Goal: Task Accomplishment & Management: Manage account settings

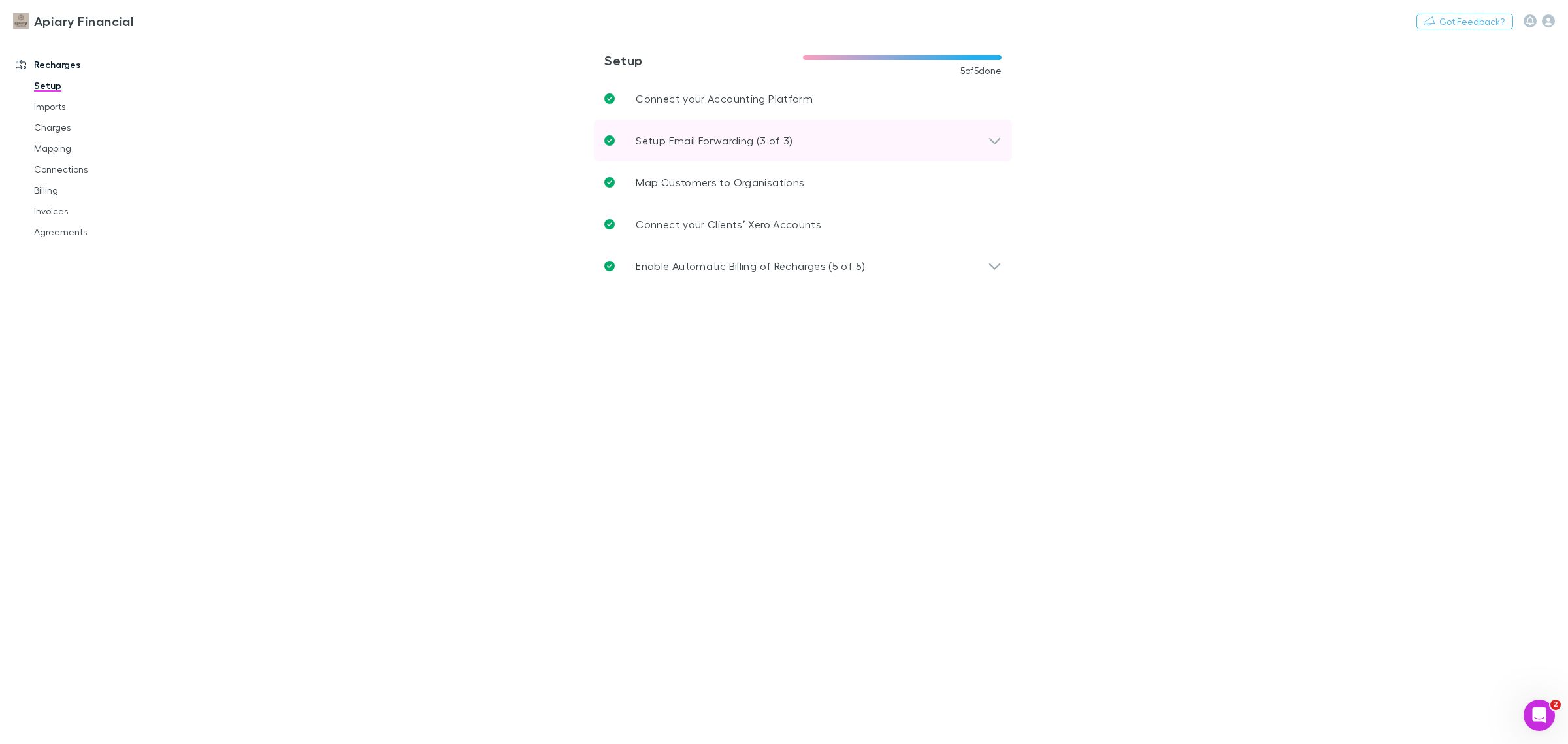
click at [745, 138] on p "Setup Email Forwarding (3 of 3)" at bounding box center [714, 140] width 157 height 16
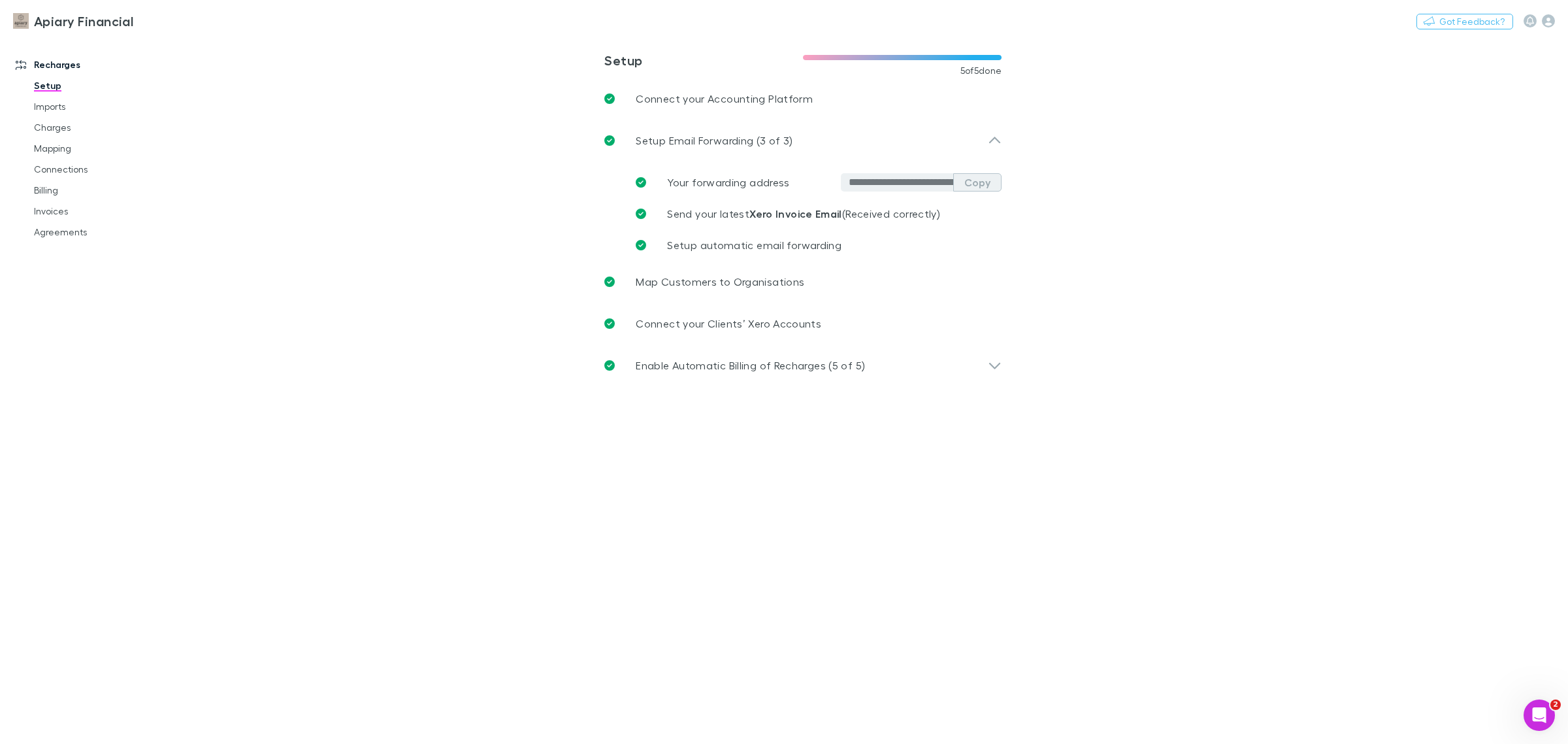
click at [981, 185] on button "Copy" at bounding box center [978, 182] width 49 height 18
click at [52, 208] on link "Invoices" at bounding box center [103, 211] width 163 height 21
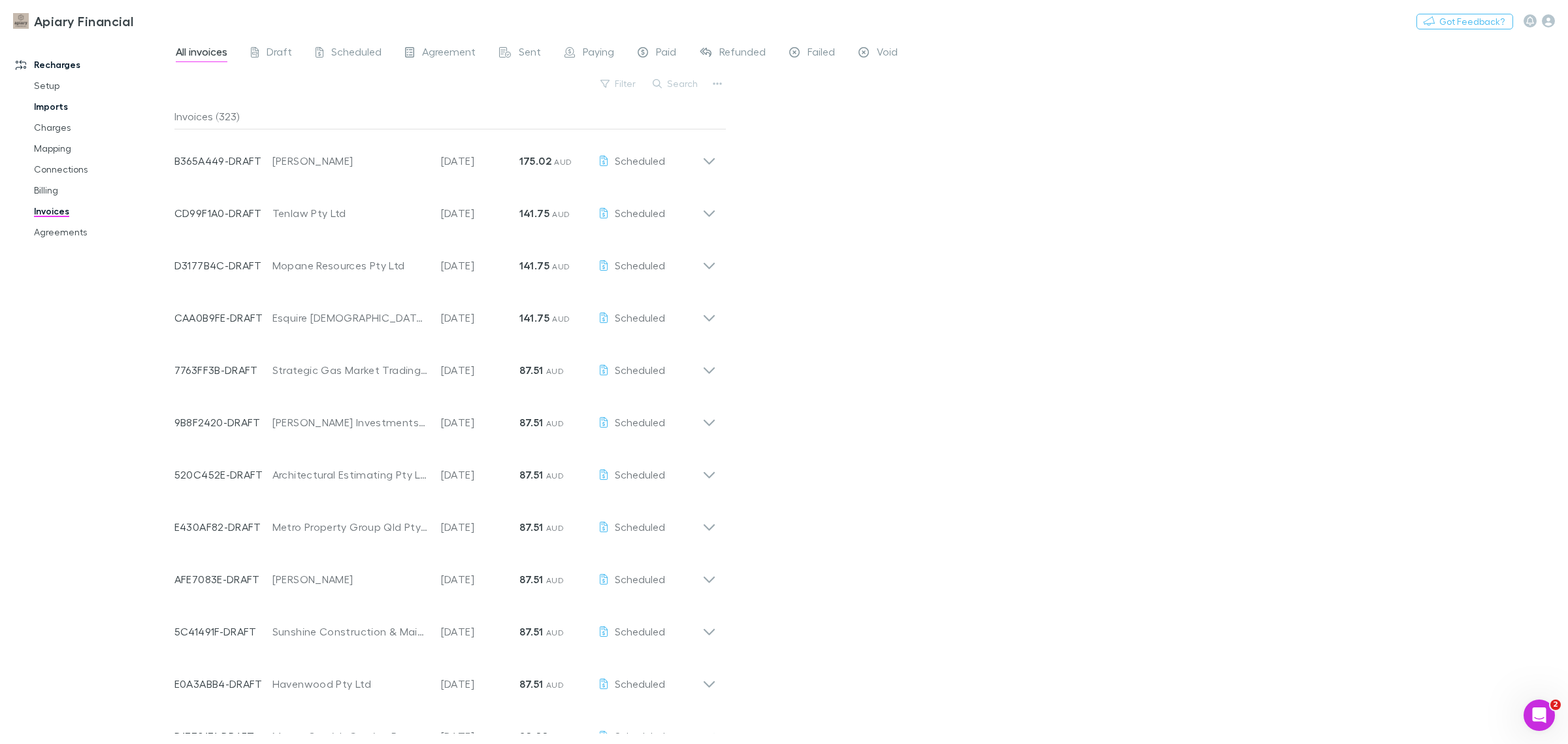
click at [57, 107] on link "Imports" at bounding box center [103, 106] width 163 height 21
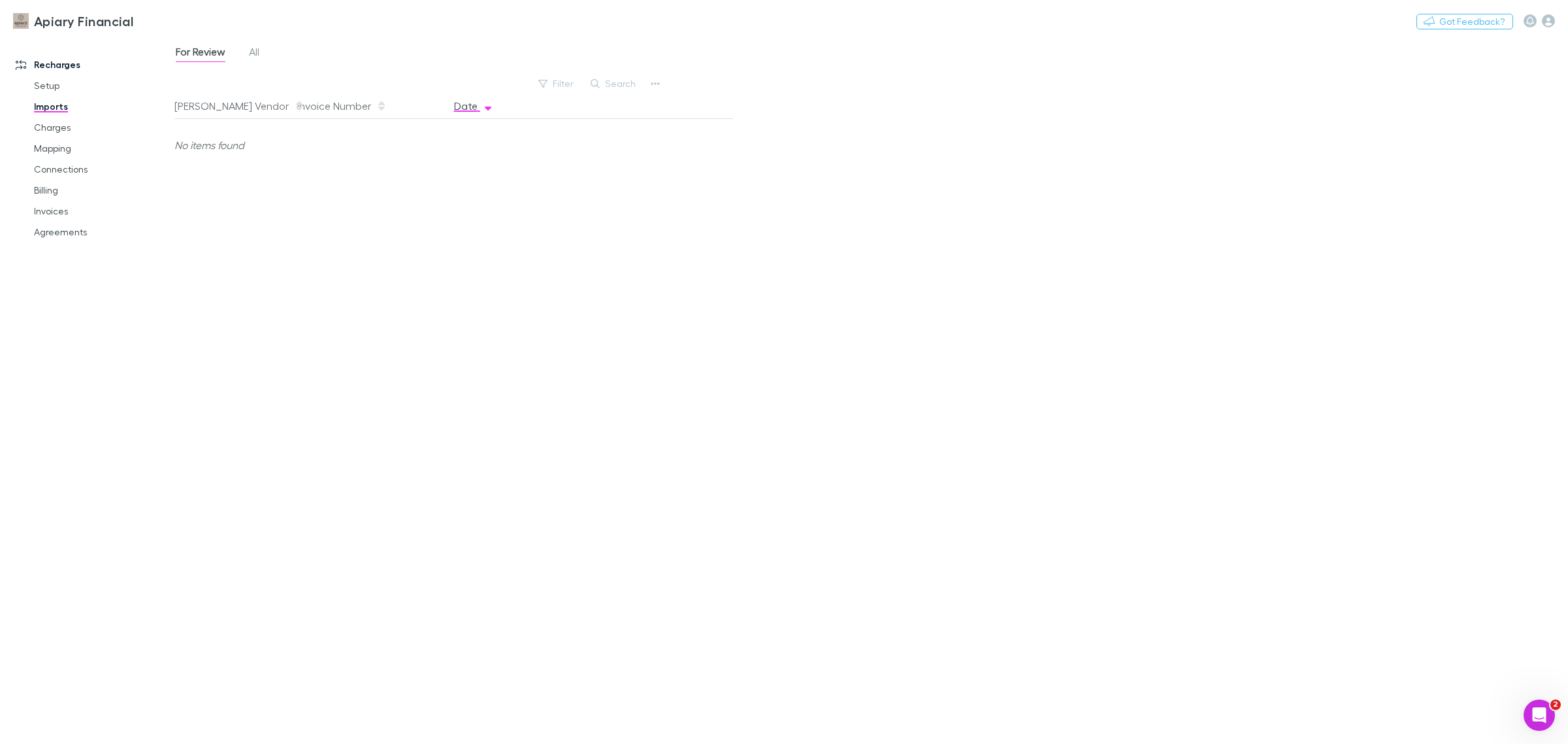
click at [485, 108] on icon "button" at bounding box center [488, 106] width 7 height 10
click at [474, 109] on button "Date" at bounding box center [473, 105] width 40 height 26
click at [62, 207] on link "Invoices" at bounding box center [103, 211] width 163 height 21
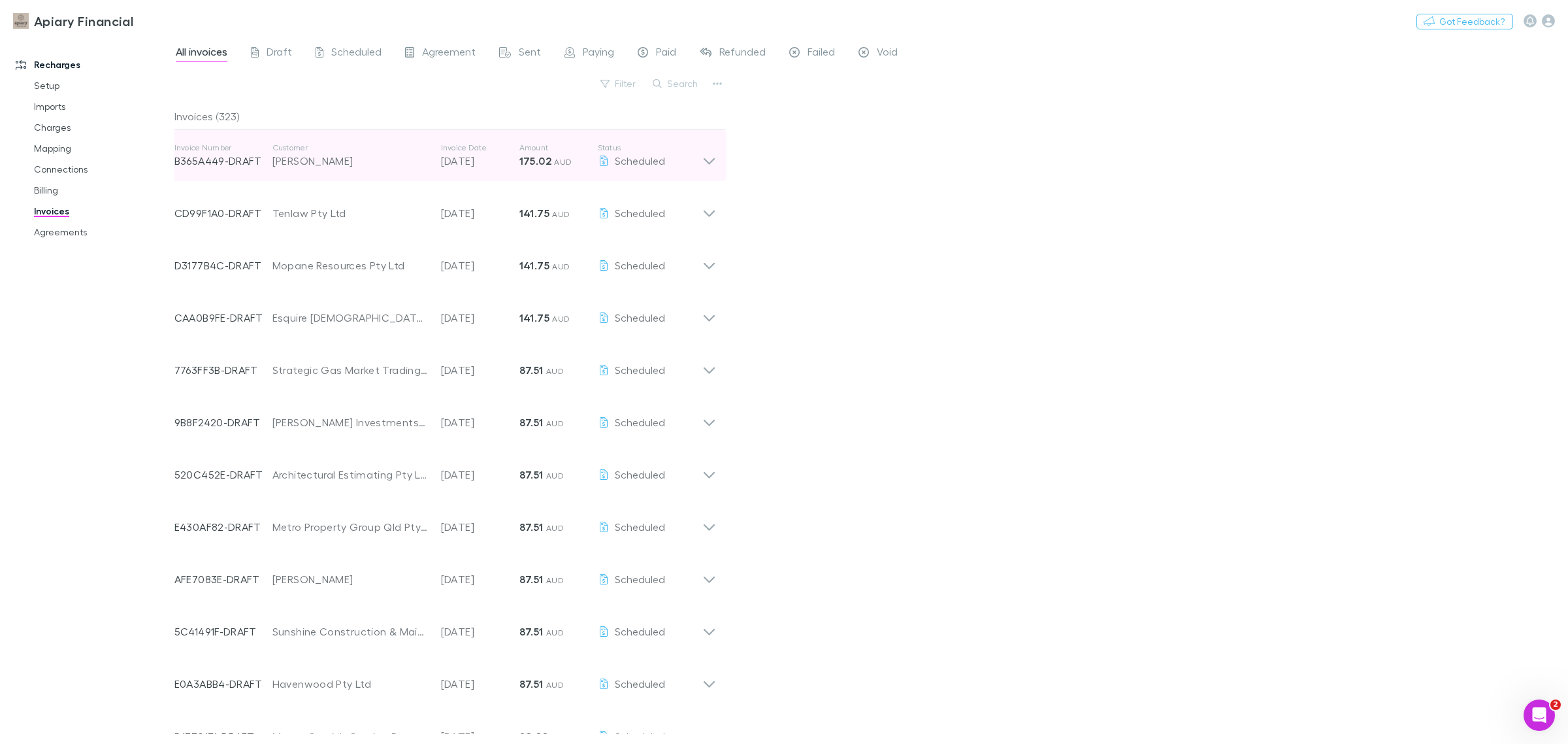
click at [714, 161] on icon at bounding box center [710, 155] width 13 height 26
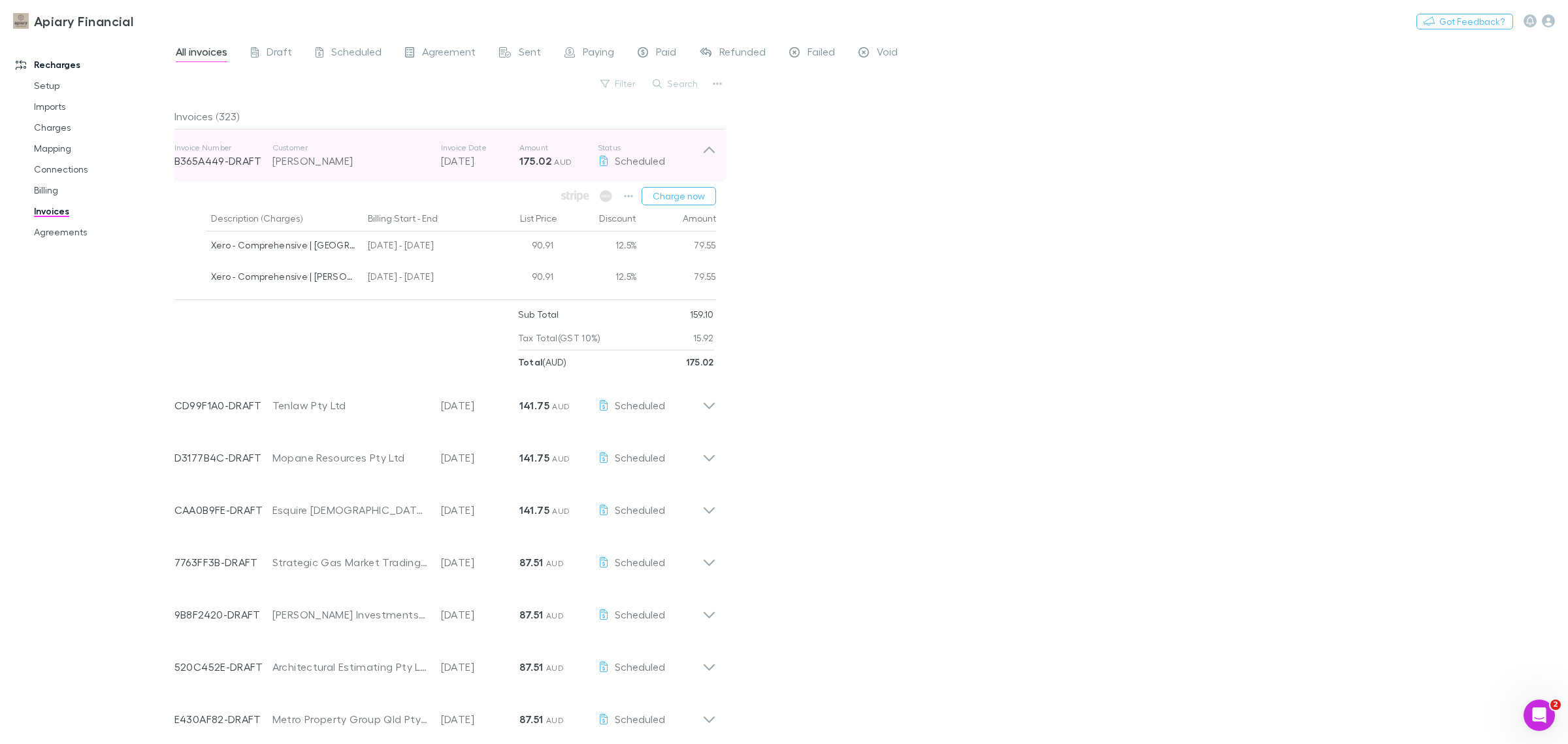
click at [714, 161] on icon at bounding box center [710, 155] width 13 height 26
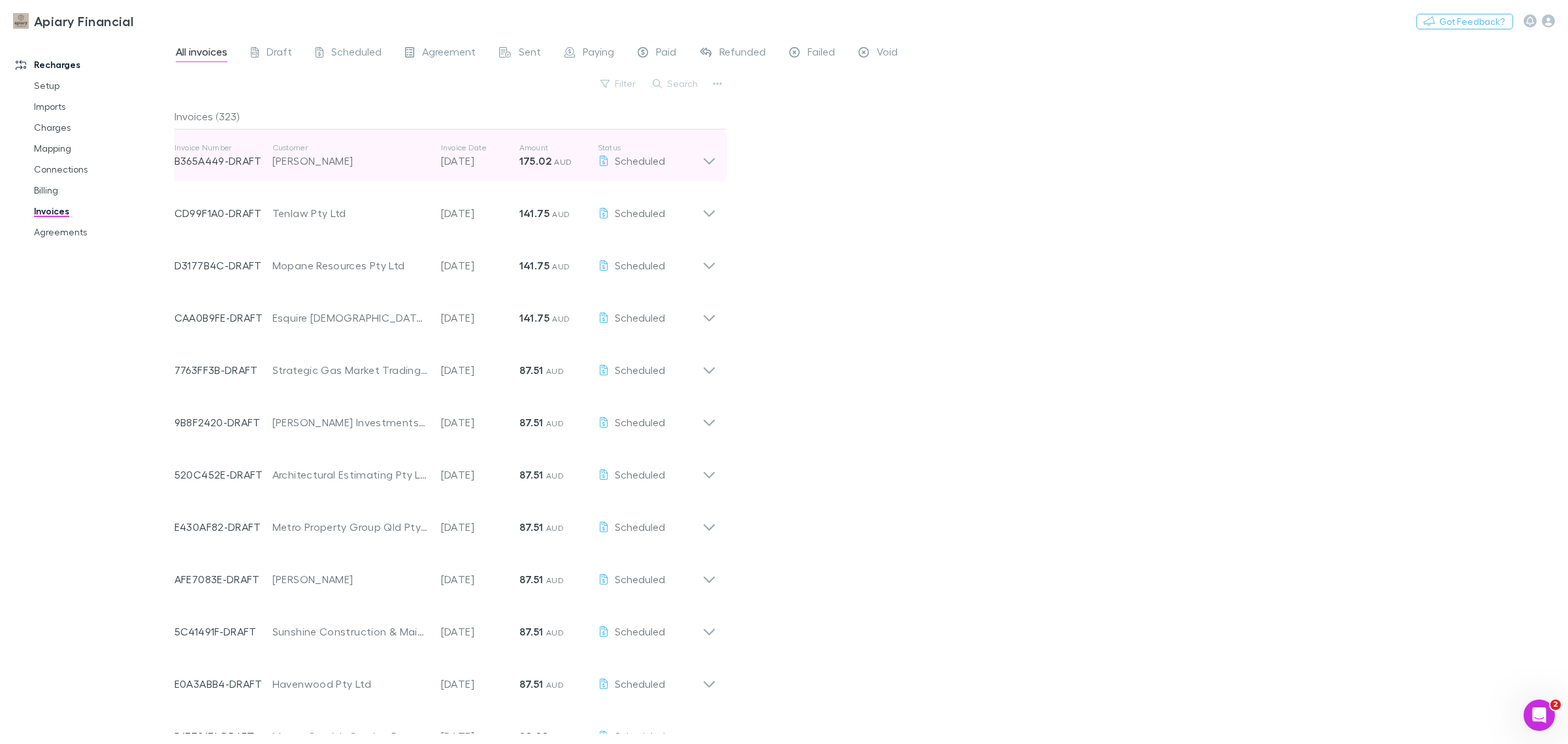
click at [705, 161] on icon at bounding box center [709, 161] width 11 height 7
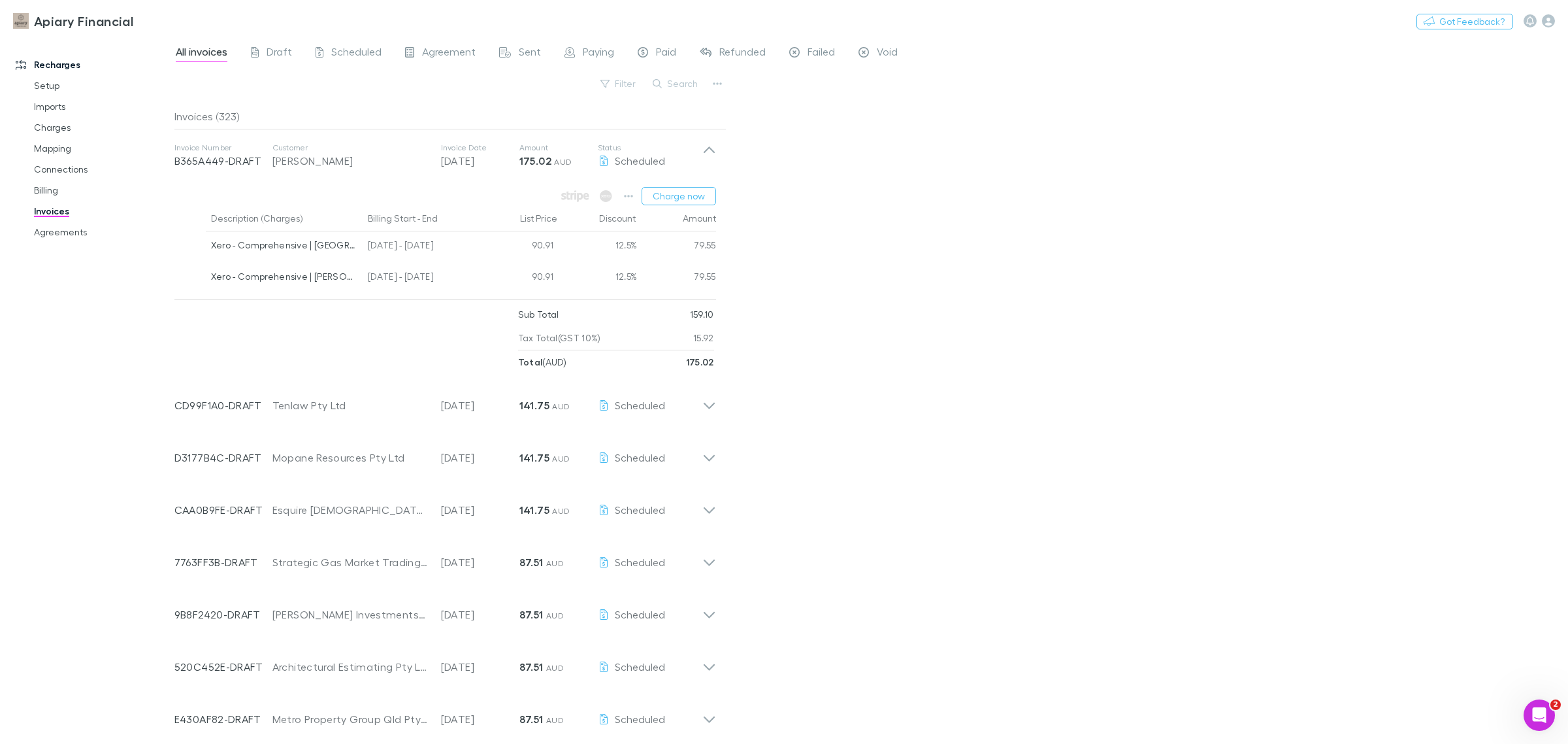
click at [802, 278] on div "All invoices Draft Scheduled Agreement Sent Paying Paid Refunded Failed Void Fi…" at bounding box center [872, 390] width 1394 height 707
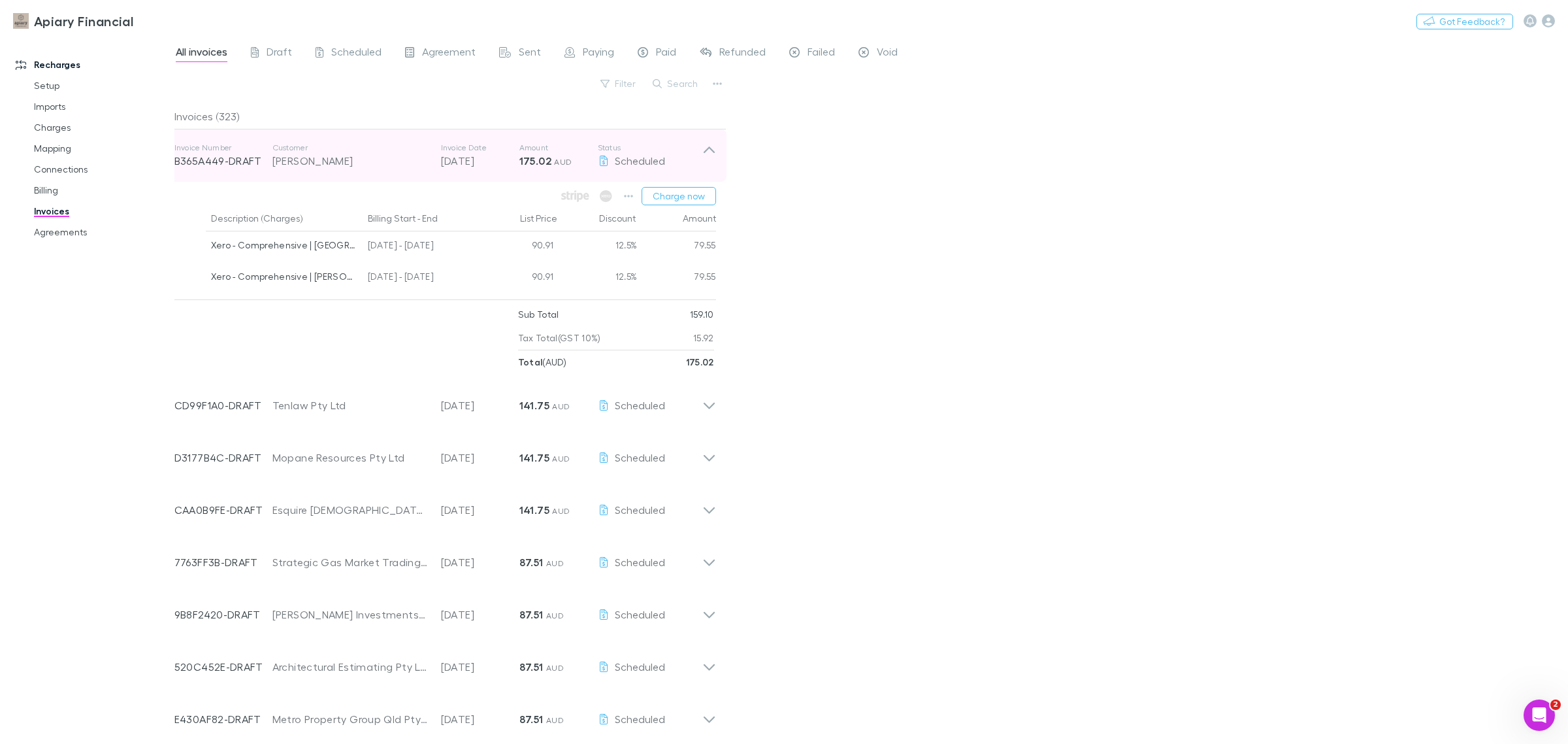
click at [708, 152] on icon at bounding box center [710, 155] width 13 height 26
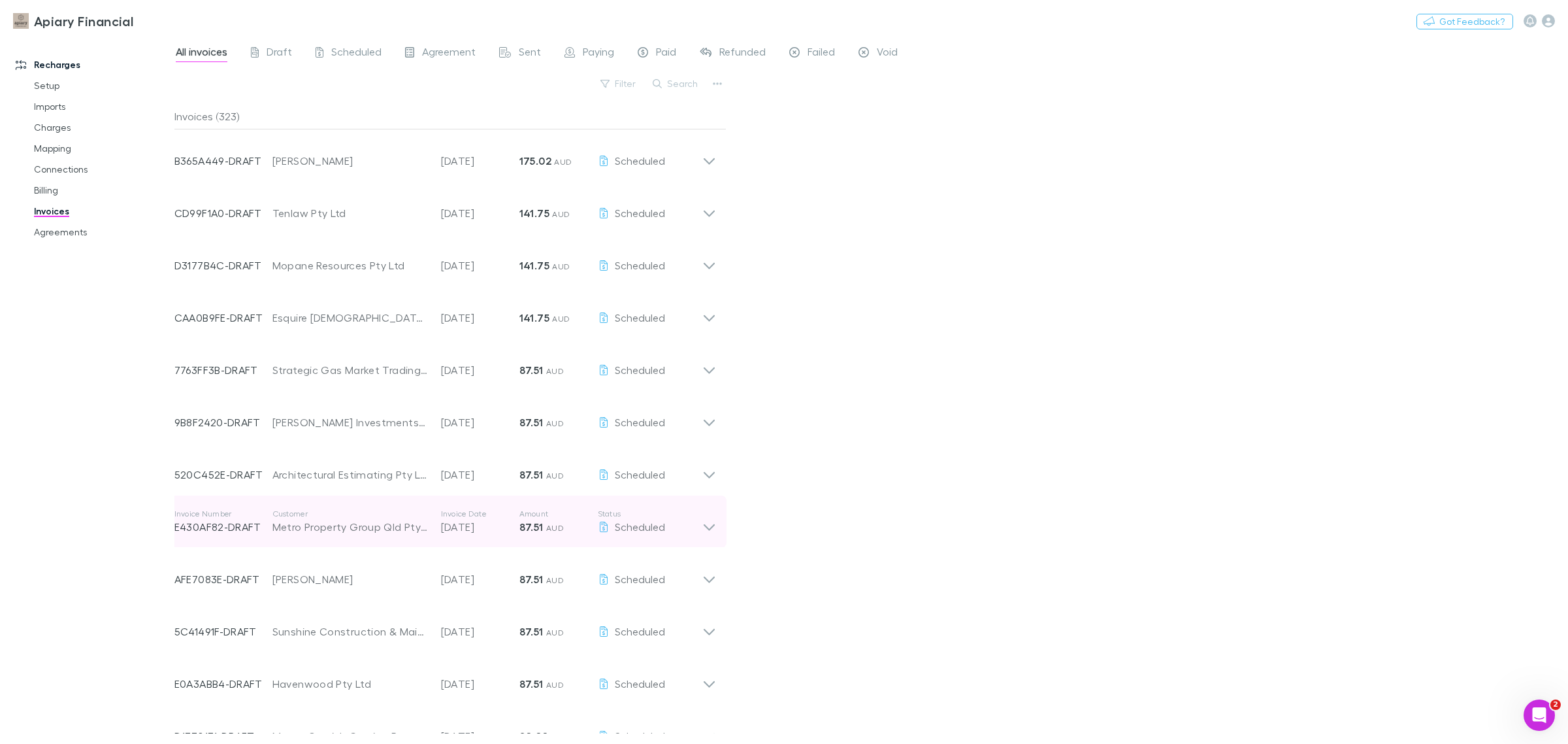
click at [710, 527] on icon at bounding box center [709, 527] width 11 height 7
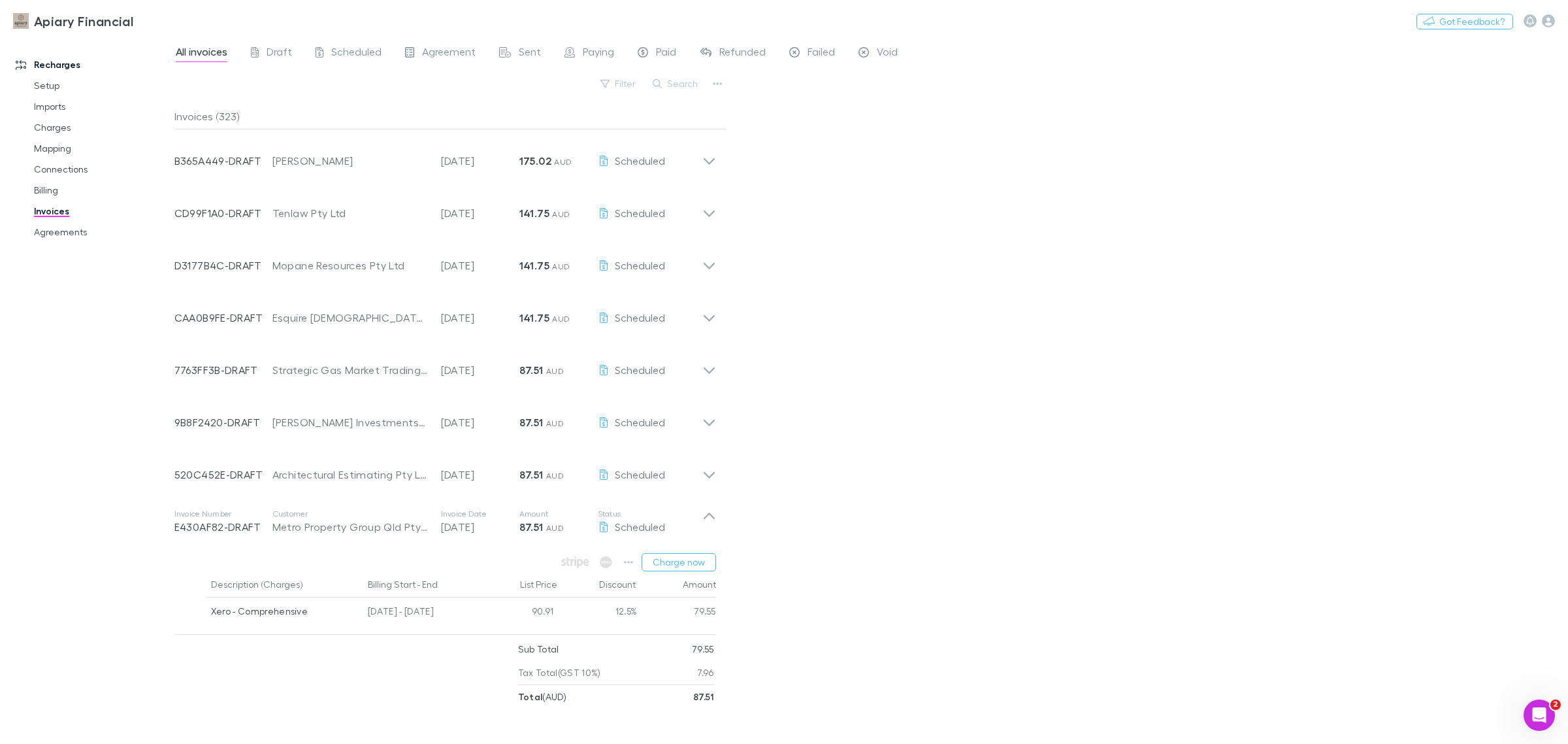
click at [985, 543] on div "All invoices Draft Scheduled Agreement Sent Paying Paid Refunded Failed Void Fi…" at bounding box center [872, 390] width 1394 height 707
click at [732, 557] on div "All invoices Draft Scheduled Agreement Sent Paying Paid Refunded Failed Void Fi…" at bounding box center [872, 390] width 1394 height 707
click at [712, 514] on icon at bounding box center [709, 515] width 11 height 7
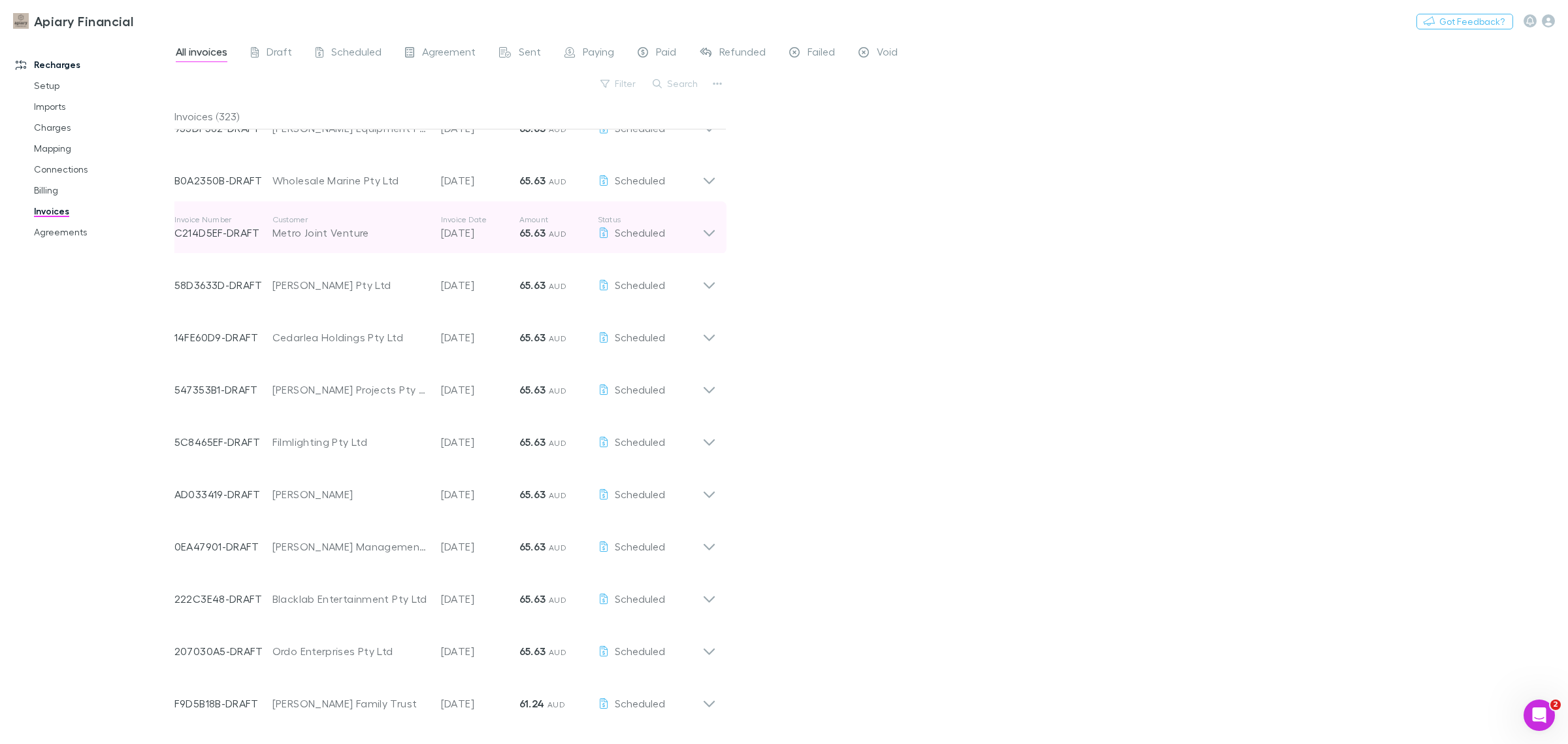
scroll to position [982, 0]
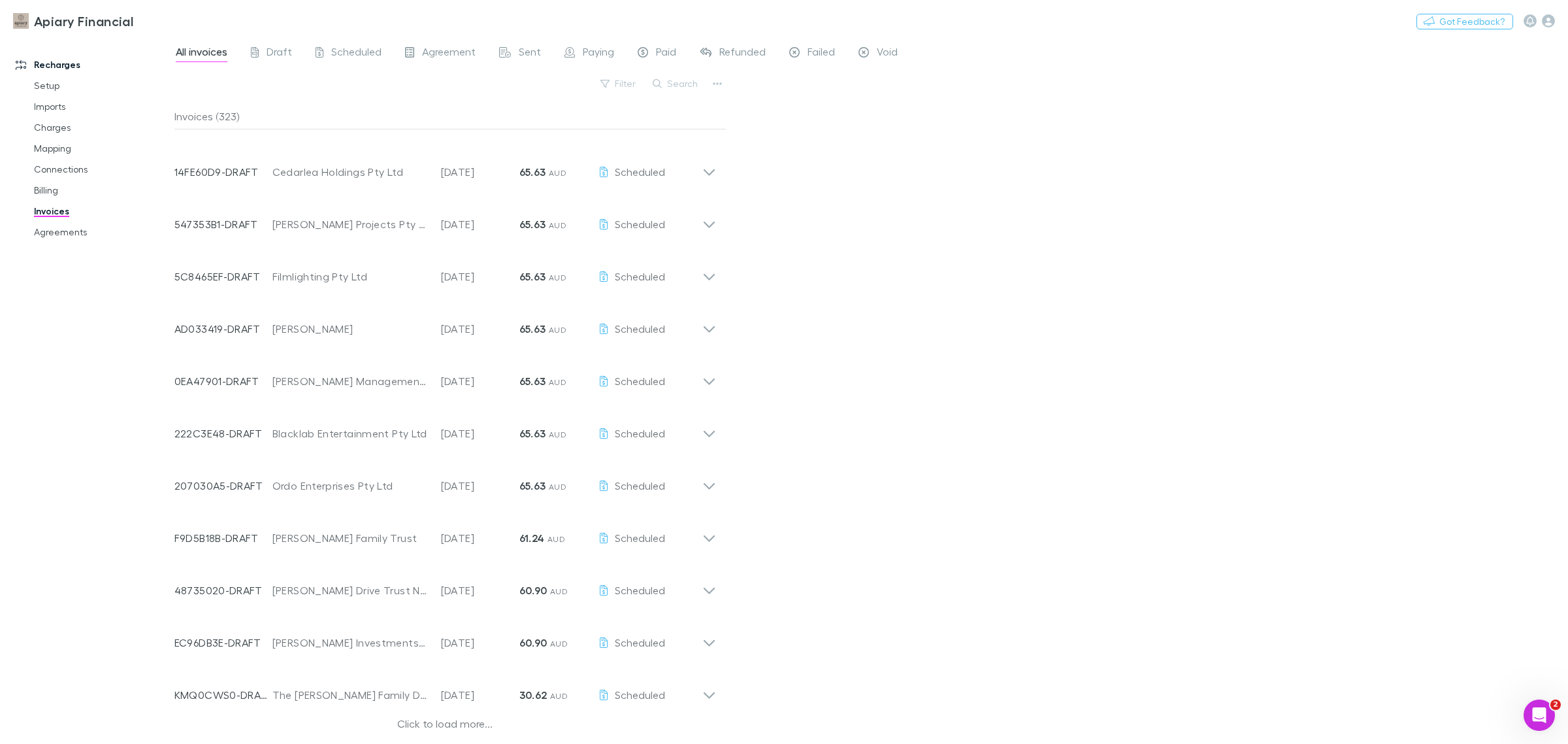
click at [466, 726] on div "Click to load more..." at bounding box center [446, 725] width 541 height 19
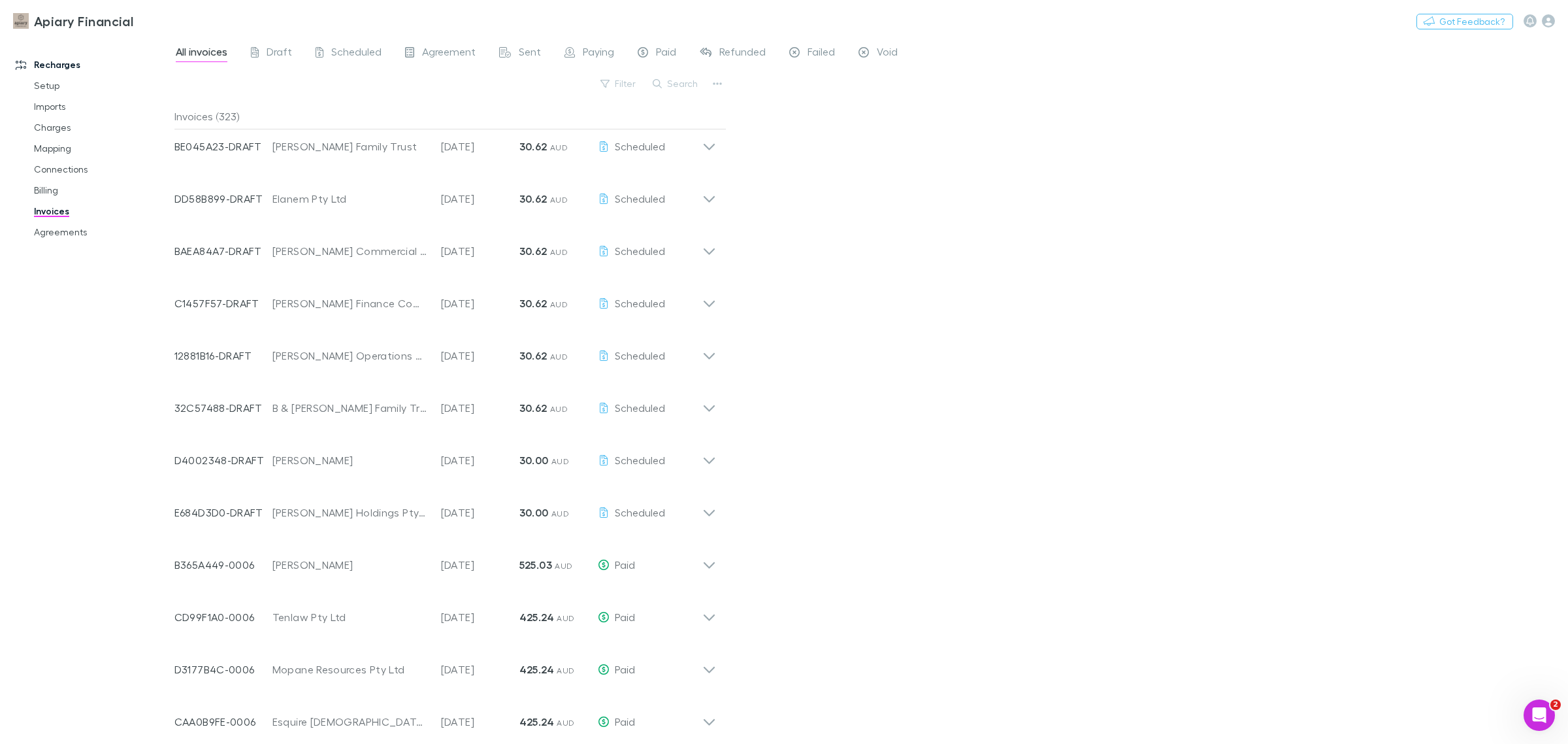
scroll to position [1636, 0]
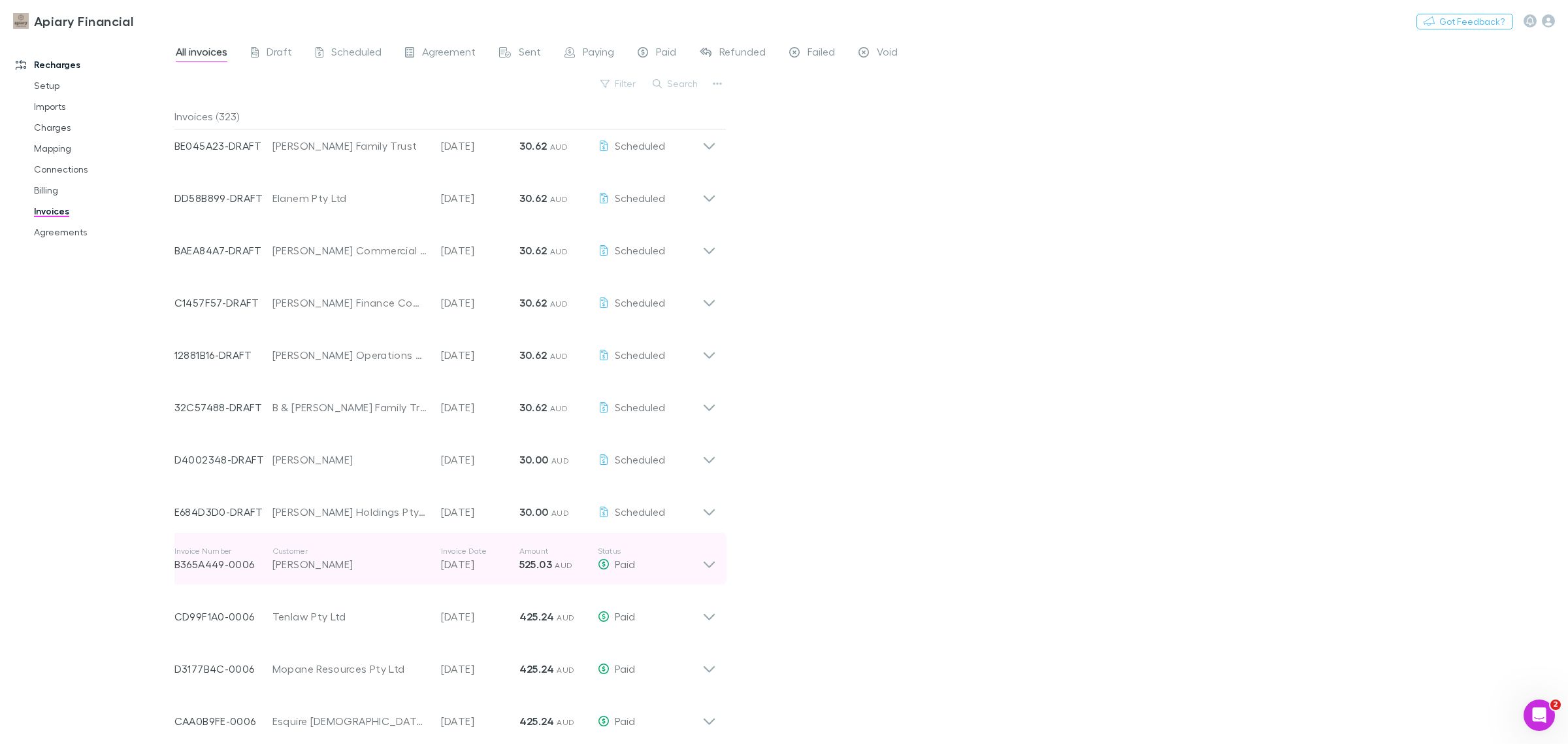
click at [708, 564] on icon at bounding box center [709, 565] width 11 height 7
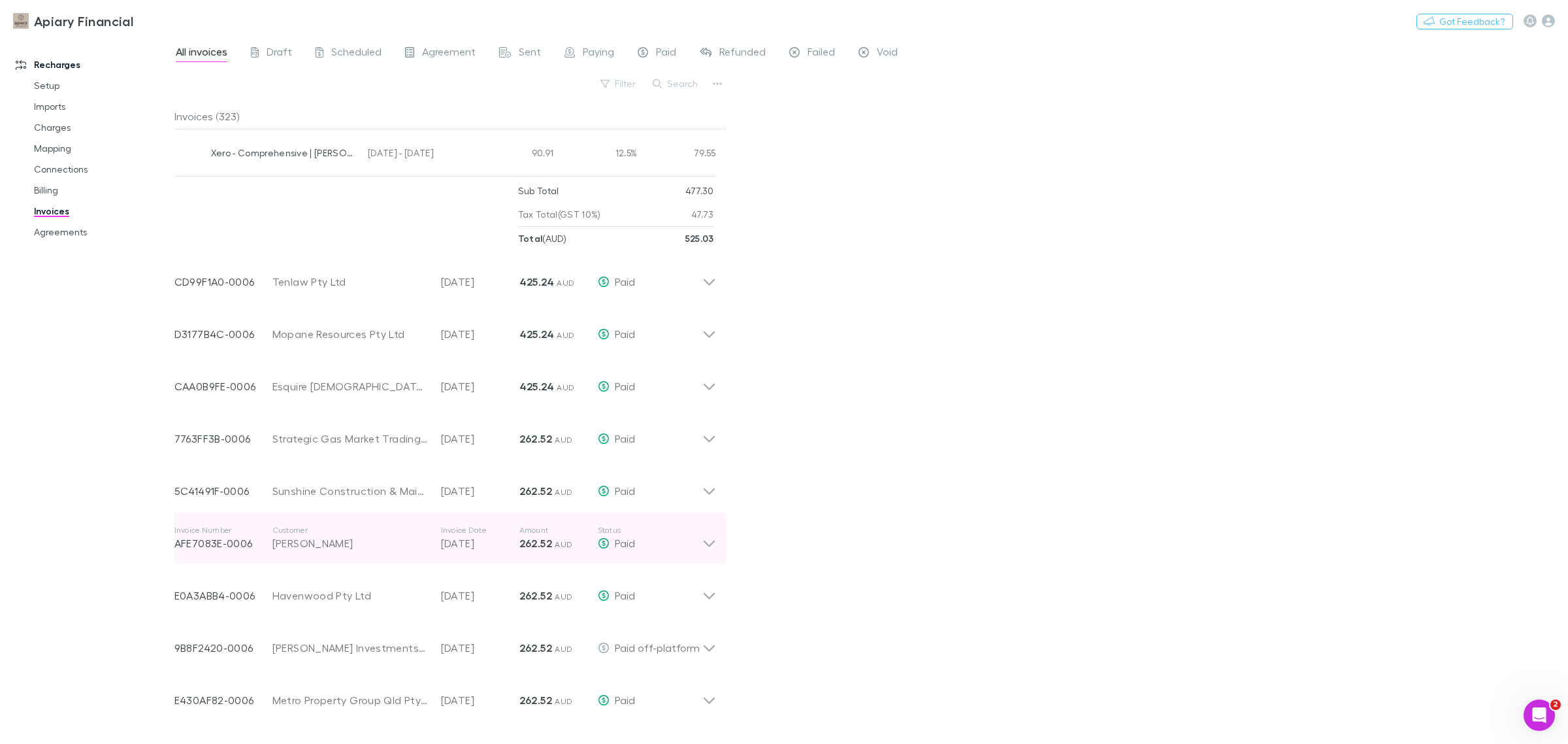
scroll to position [2289, 0]
click at [1259, 527] on div "All invoices Draft Scheduled Agreement Sent Paying Paid Refunded Failed Void Fi…" at bounding box center [872, 390] width 1394 height 707
